Goal: Ask a question

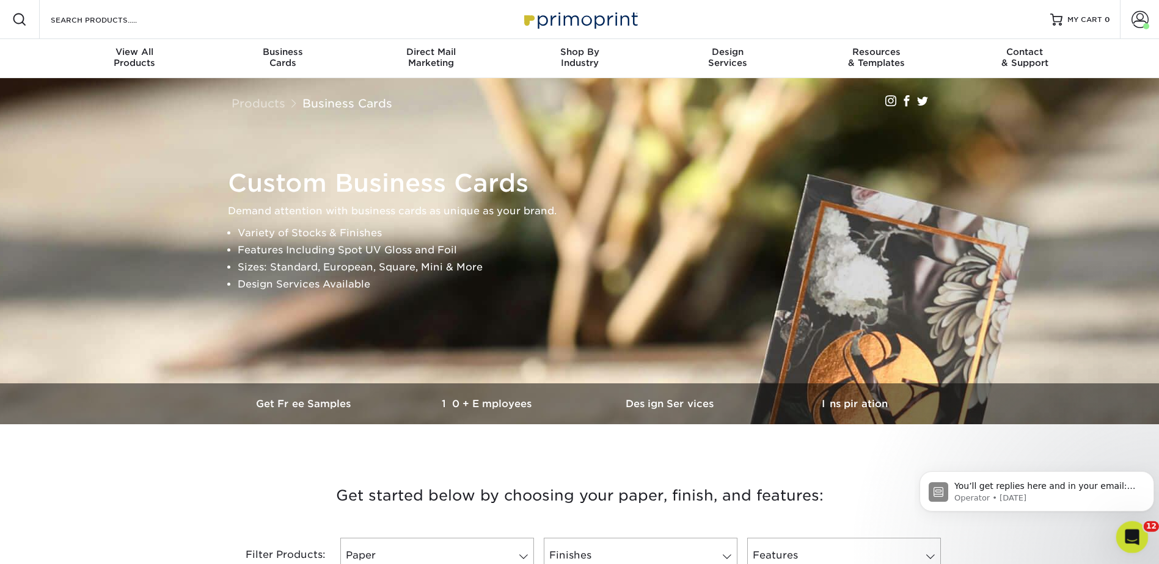
click at [1136, 536] on icon "Open Intercom Messenger" at bounding box center [1130, 536] width 20 height 20
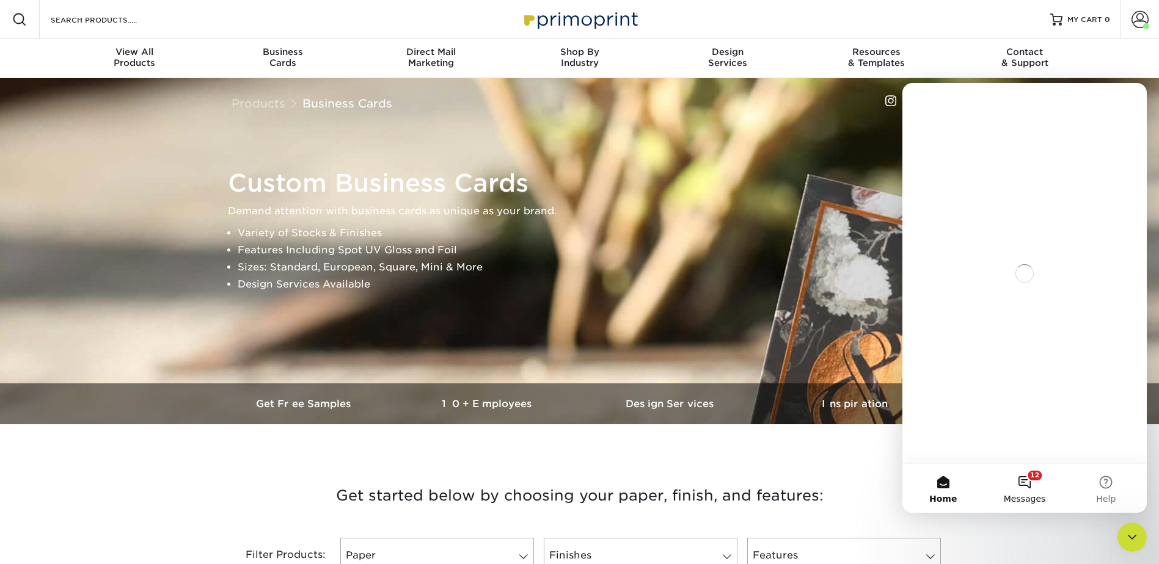
click at [1015, 483] on button "12 Messages" at bounding box center [1023, 488] width 81 height 49
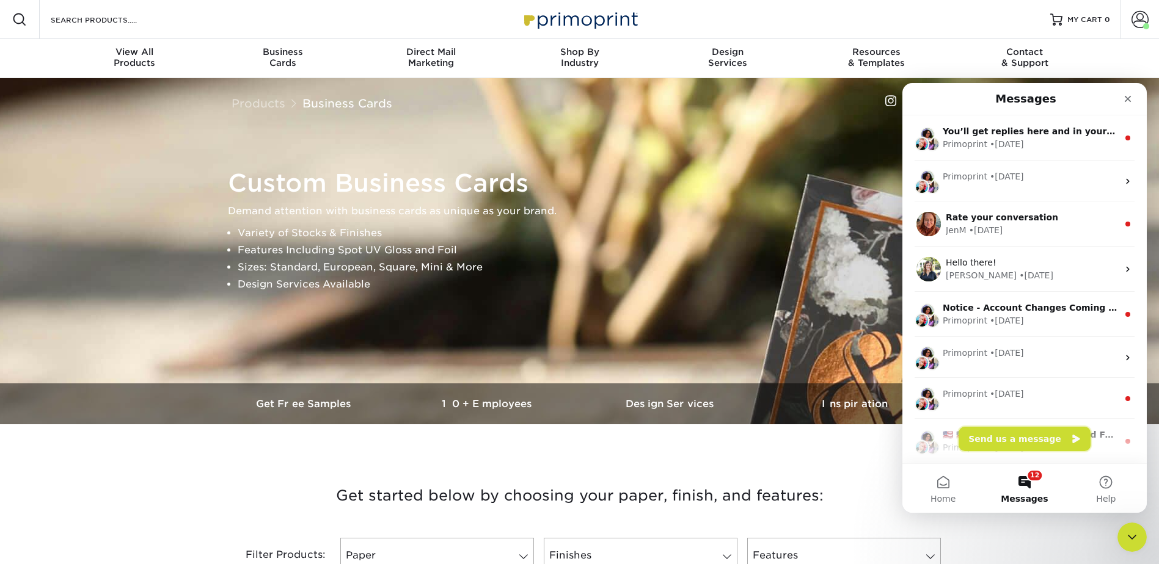
click at [1013, 434] on button "Send us a message" at bounding box center [1024, 439] width 132 height 24
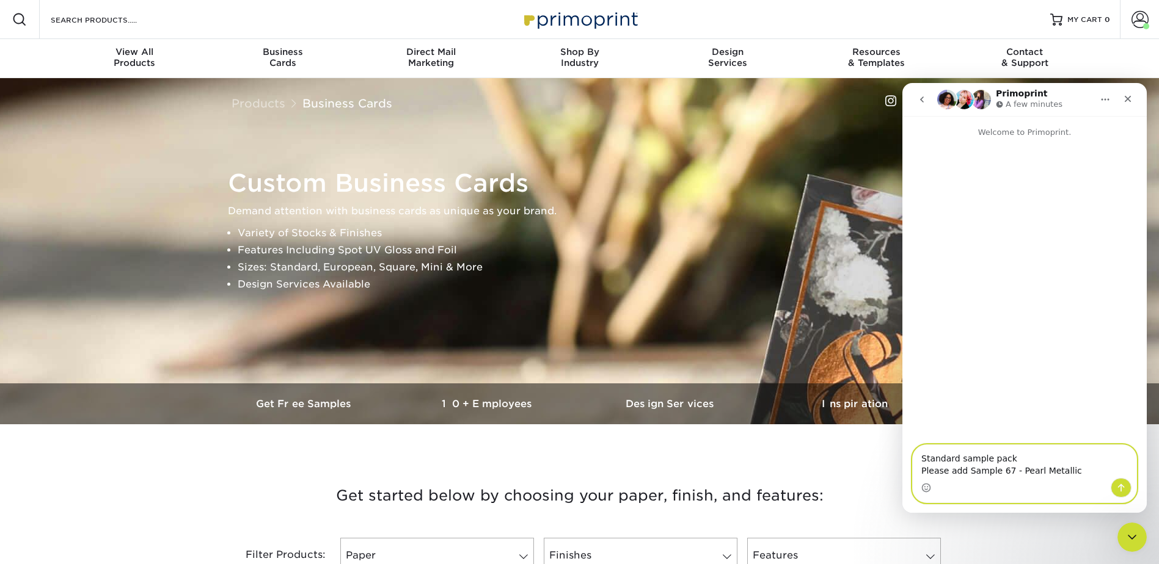
click at [1072, 470] on textarea "Standard sample pack Please add Sample 67 - Pearl Metallic" at bounding box center [1024, 461] width 224 height 33
paste textarea "[PERSON_NAME] [STREET_ADDRESS] [GEOGRAPHIC_DATA], [GEOGRAPHIC_DATA]"
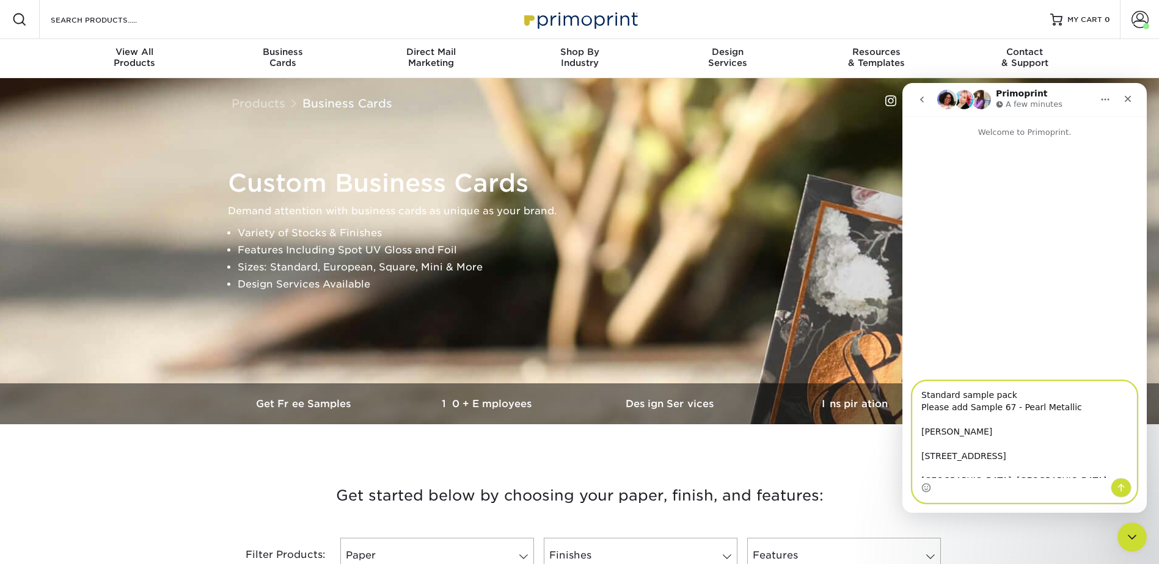
scroll to position [8, 0]
click at [931, 436] on textarea "Standard sample pack Please add Sample 67 - Pearl Metallic [PERSON_NAME] [STREE…" at bounding box center [1024, 430] width 224 height 96
click at [1016, 446] on textarea "Standard sample pack Please add Sample 67 - Pearl Metallic [PERSON_NAME] [STREE…" at bounding box center [1024, 431] width 224 height 94
click at [966, 462] on textarea "Standard sample pack Please add Sample 67 - Pearl Metallic [PERSON_NAME] [STREE…" at bounding box center [1024, 431] width 224 height 94
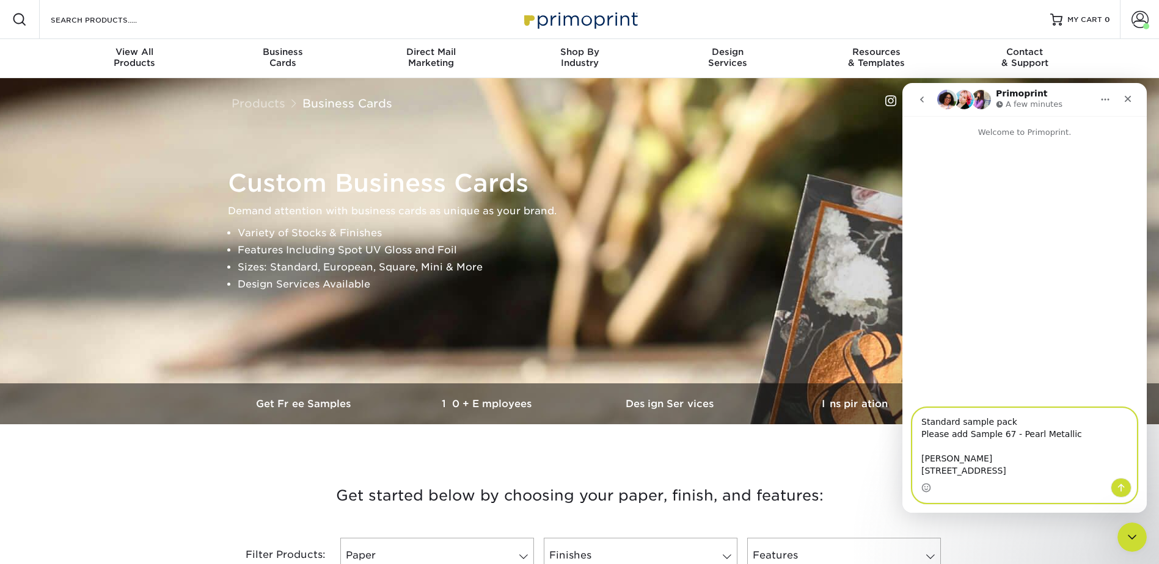
click at [1058, 409] on textarea "Standard sample pack Please add Sample 67 - Pearl Metallic [PERSON_NAME] [STREE…" at bounding box center [1024, 444] width 224 height 70
type textarea "Standard sample pack Please add Sample 67 - Pearl Metallic [PERSON_NAME] [STREE…"
click at [1126, 481] on button "Send a message…" at bounding box center [1120, 488] width 21 height 20
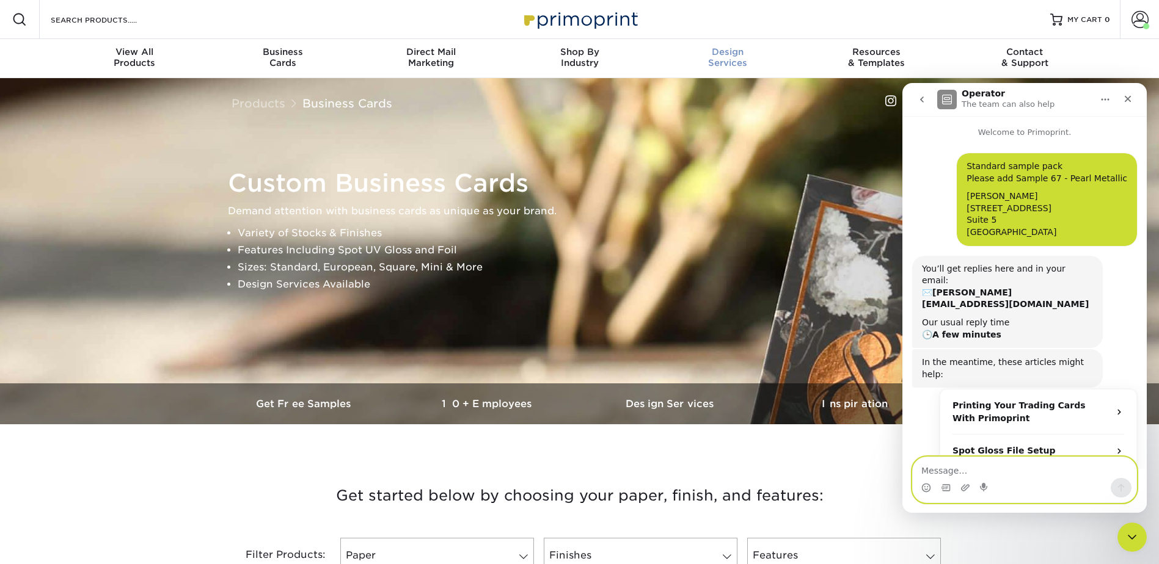
scroll to position [50, 0]
